Goal: Find specific page/section: Find specific page/section

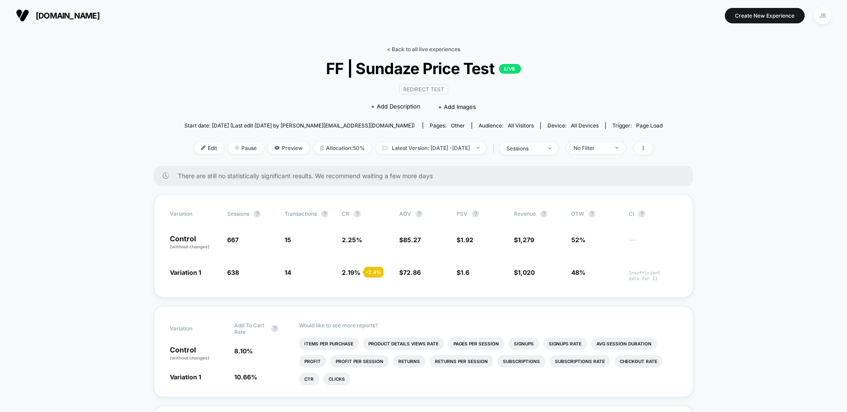
click at [445, 52] on link "< Back to all live experiences" at bounding box center [423, 49] width 73 height 7
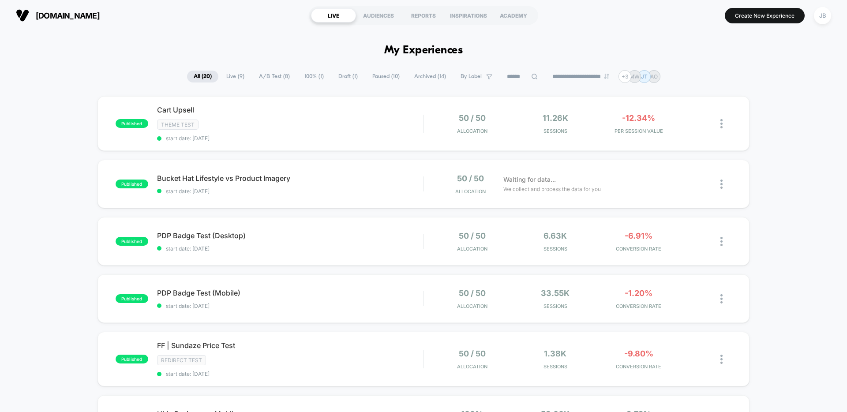
click at [424, 78] on span "Archived ( 14 )" at bounding box center [430, 77] width 45 height 12
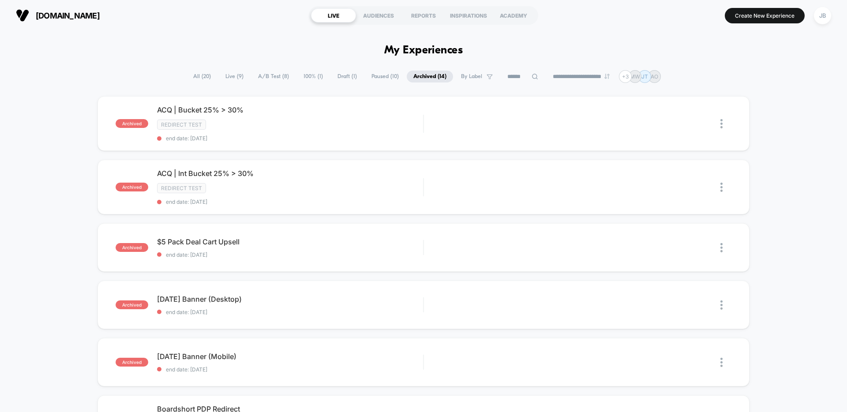
click at [228, 76] on span "Live ( 9 )" at bounding box center [234, 77] width 31 height 12
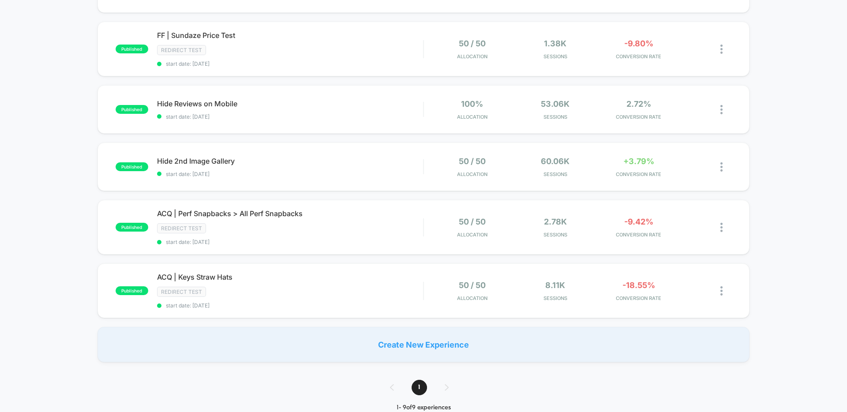
scroll to position [370, 0]
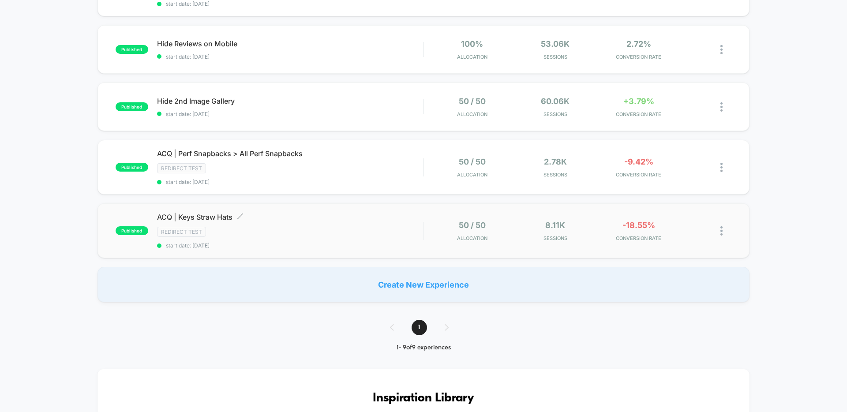
click at [311, 225] on div "ACQ | Keys Straw Hats Click to edit experience details Click to edit experience…" at bounding box center [290, 231] width 266 height 36
